Goal: Task Accomplishment & Management: Manage account settings

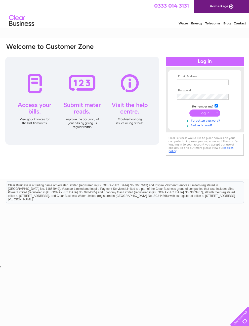
click at [216, 85] on input "text" at bounding box center [203, 83] width 52 height 6
type input "[PERSON_NAME][EMAIL_ADDRESS][DOMAIN_NAME]"
click at [205, 116] on input "submit" at bounding box center [205, 113] width 31 height 7
click at [209, 117] on input "submit" at bounding box center [205, 113] width 31 height 7
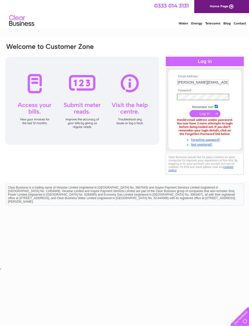
click at [210, 117] on input "submit" at bounding box center [205, 113] width 31 height 7
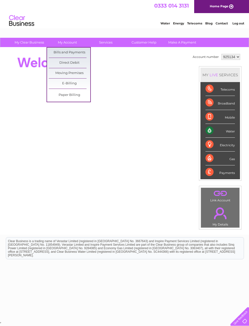
click at [76, 53] on link "Bills and Payments" at bounding box center [70, 53] width 42 height 10
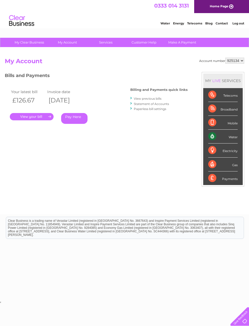
click at [38, 119] on link "." at bounding box center [32, 116] width 44 height 7
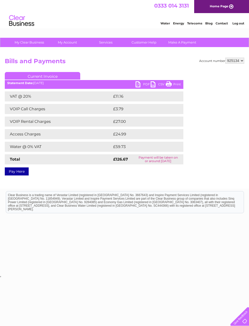
click at [138, 85] on link "PDF" at bounding box center [143, 84] width 15 height 7
